Goal: Find specific page/section: Find specific page/section

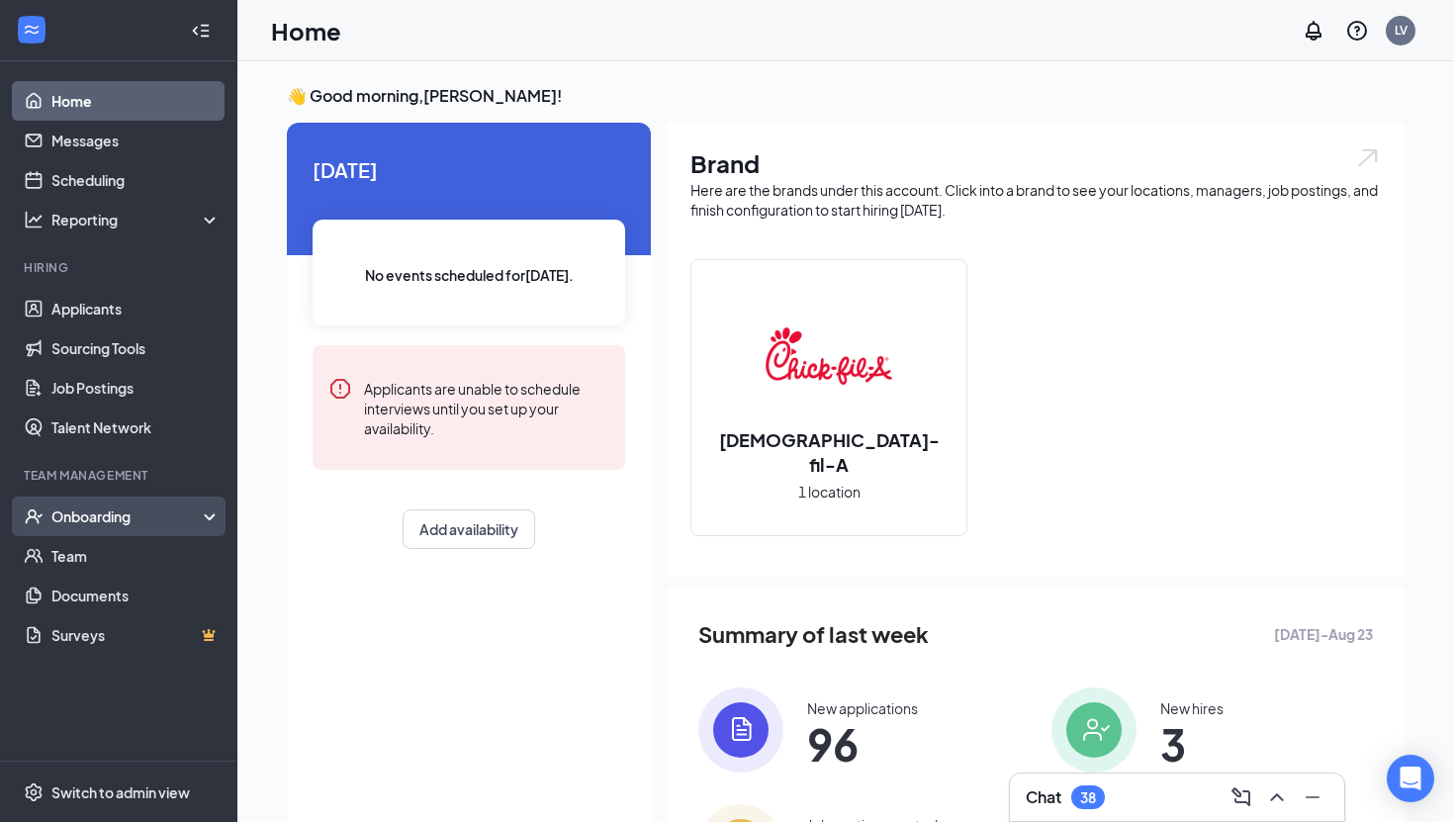
click at [106, 516] on div "Onboarding" at bounding box center [127, 516] width 152 height 20
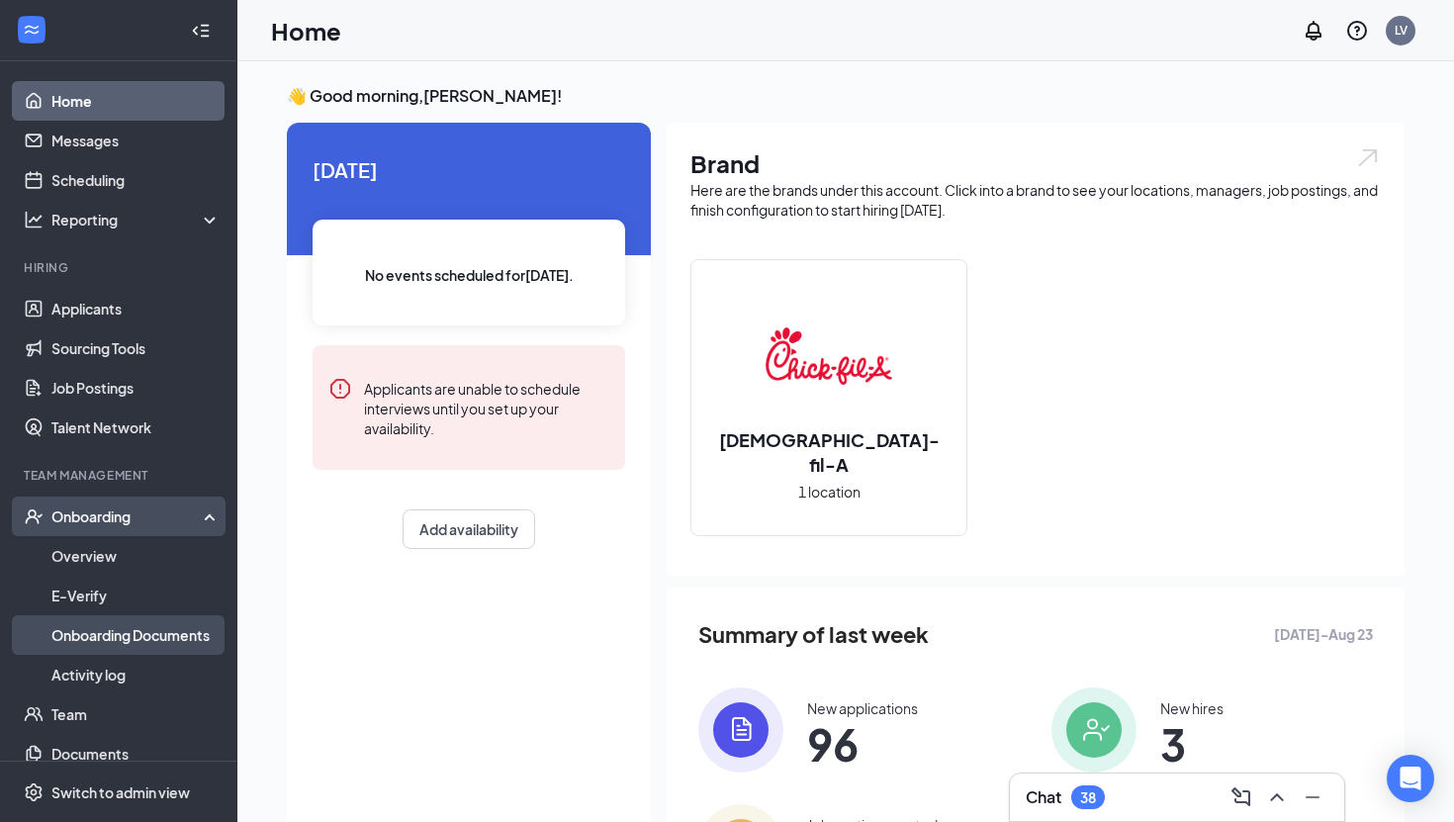
click at [113, 641] on link "Onboarding Documents" at bounding box center [135, 635] width 169 height 40
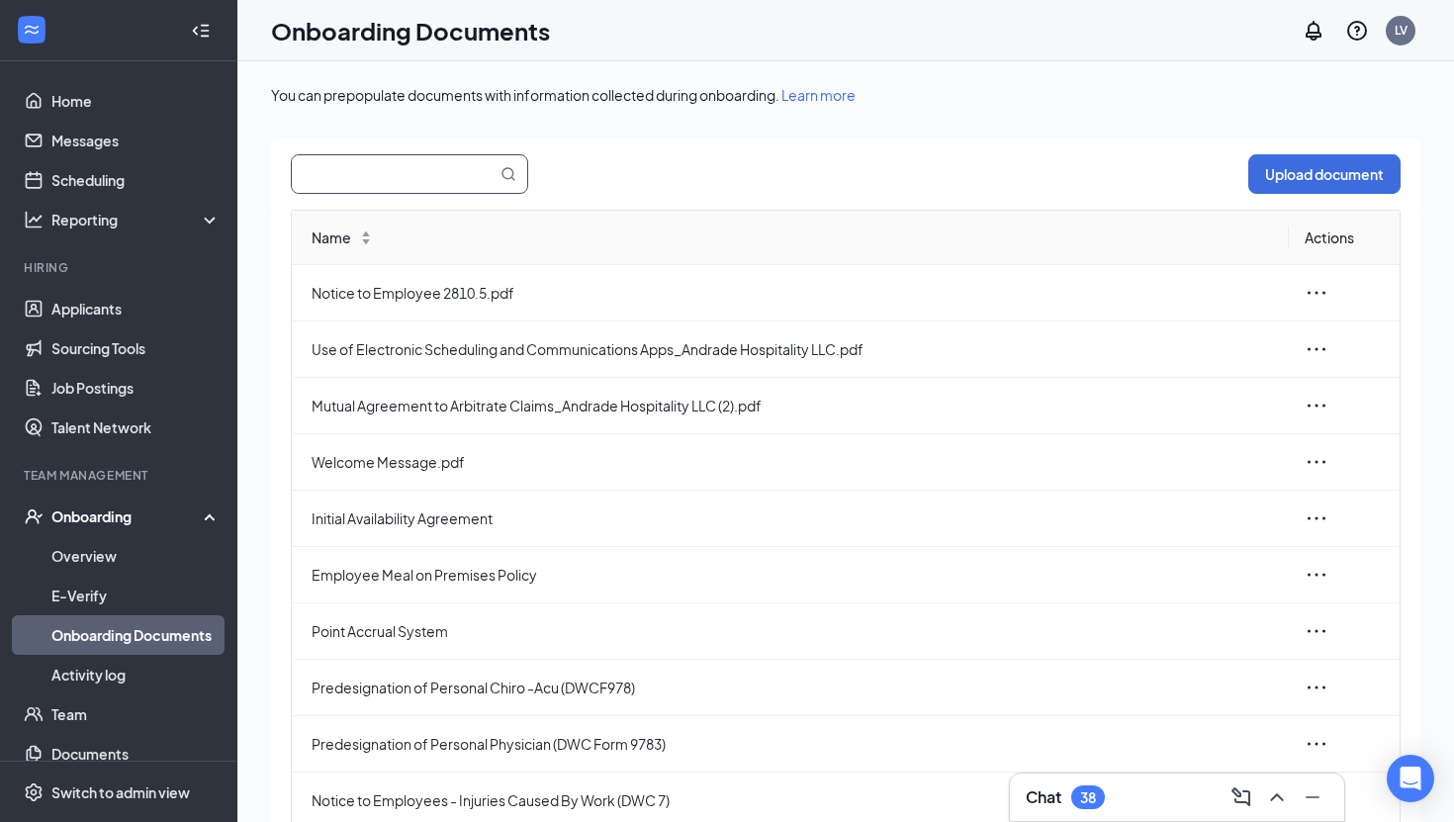
click at [392, 172] on input "text" at bounding box center [382, 174] width 181 height 38
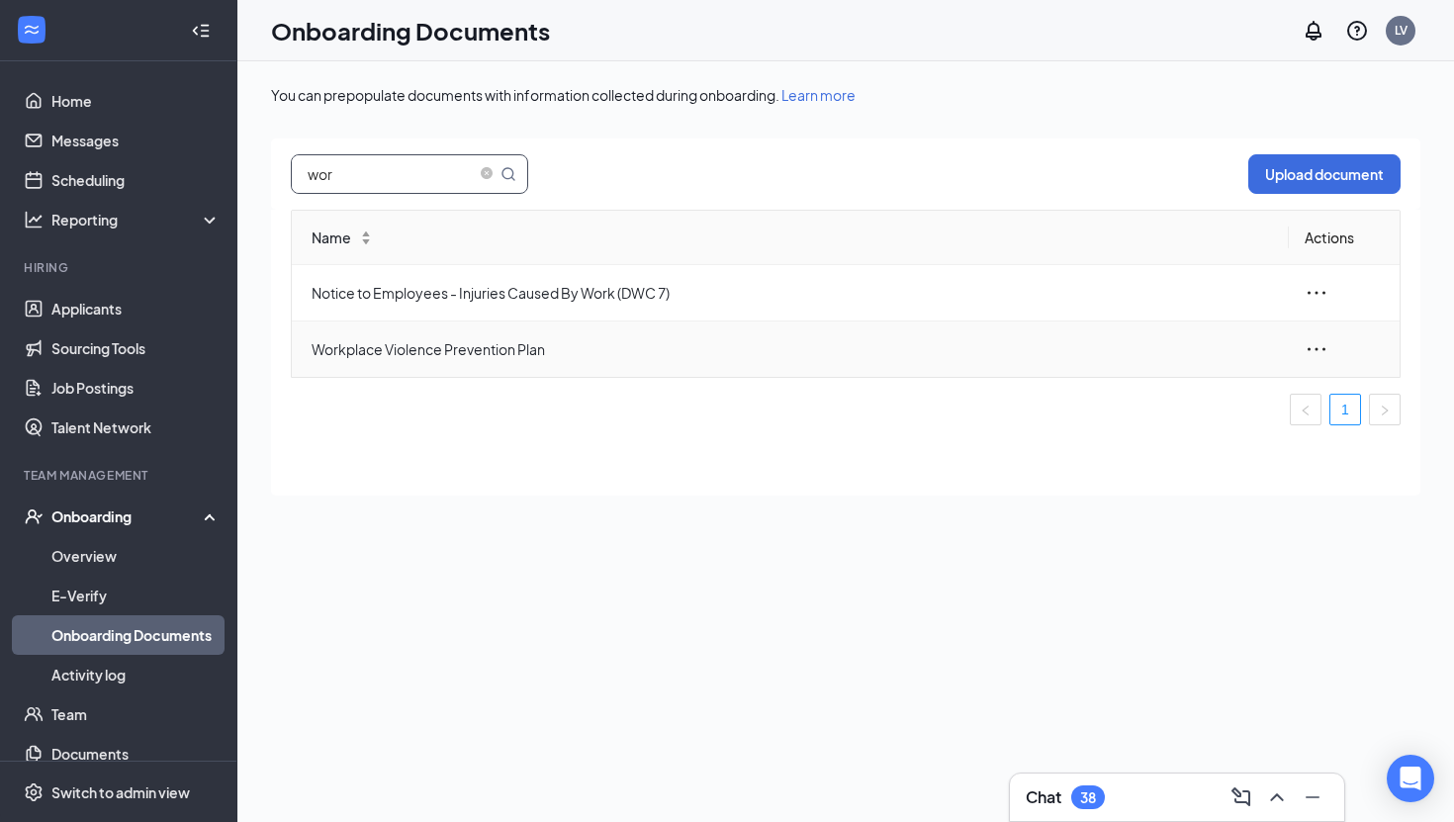
type input "wor"
click at [701, 352] on span "Workplace Violence Prevention Plan" at bounding box center [792, 349] width 961 height 22
click at [1310, 341] on icon "ellipsis" at bounding box center [1317, 349] width 24 height 24
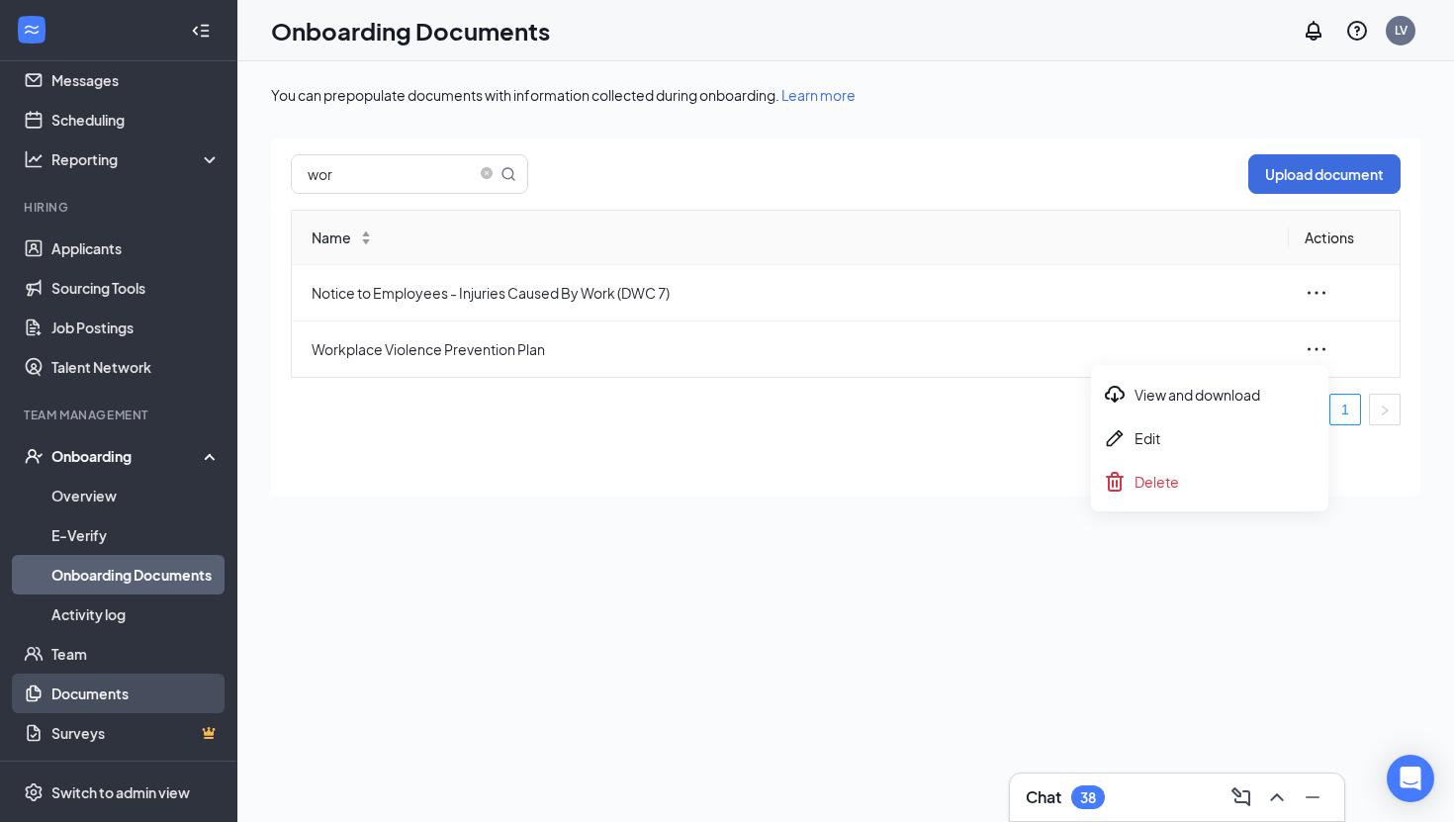
click at [104, 680] on link "Documents" at bounding box center [135, 694] width 169 height 40
